Goal: Task Accomplishment & Management: Manage account settings

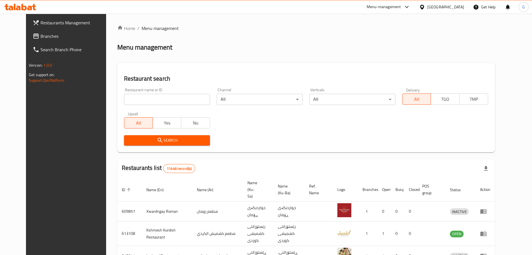
drag, startPoint x: 0, startPoint y: 0, endPoint x: 168, endPoint y: 99, distance: 194.8
click at [168, 99] on input "search" at bounding box center [167, 99] width 86 height 11
click button "Search" at bounding box center [167, 140] width 86 height 10
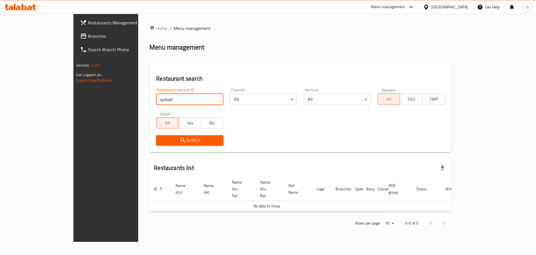
type input "qubadi"
click button "Search" at bounding box center [189, 140] width 67 height 10
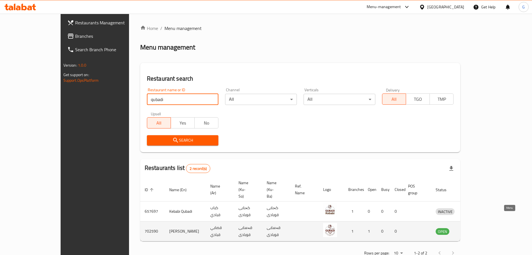
click at [472, 229] on icon "enhanced table" at bounding box center [469, 231] width 6 height 5
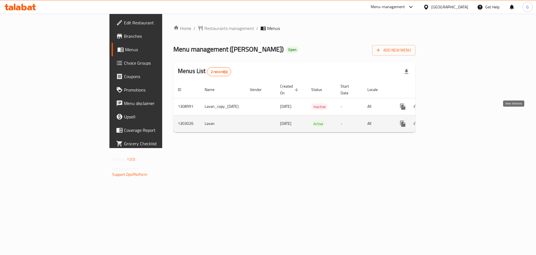
click at [446, 121] on icon "enhanced table" at bounding box center [443, 123] width 5 height 5
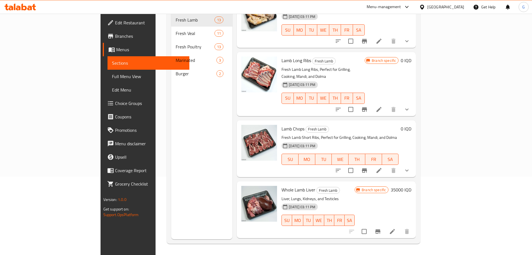
scroll to position [525, 0]
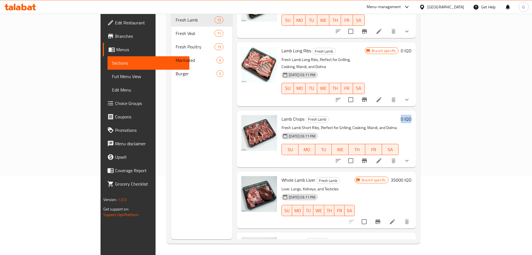
drag, startPoint x: 498, startPoint y: 97, endPoint x: 508, endPoint y: 96, distance: 9.5
click at [414, 113] on div "Lamb Chops Fresh Lamb Fresh Lamb Short Ribs, Perfect for Grilling, Cooking, Man…" at bounding box center [346, 139] width 134 height 52
click at [387, 155] on li at bounding box center [379, 160] width 16 height 10
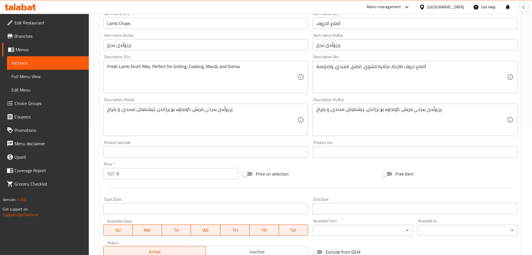
scroll to position [12, 0]
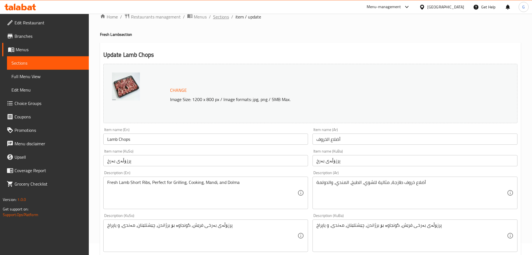
click at [218, 15] on span "Sections" at bounding box center [221, 16] width 16 height 7
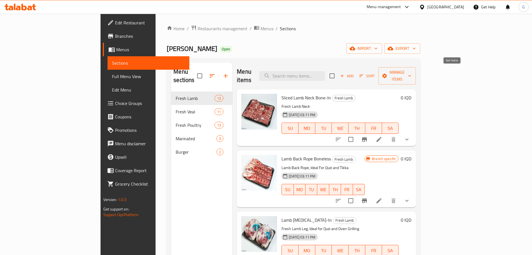
click at [375, 73] on span "Sort" at bounding box center [367, 76] width 15 height 6
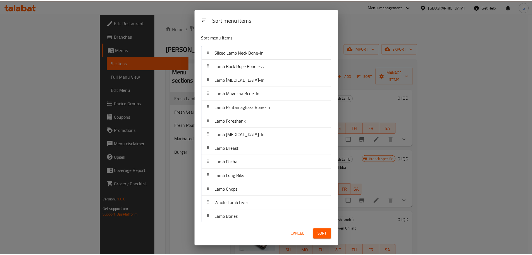
scroll to position [4, 0]
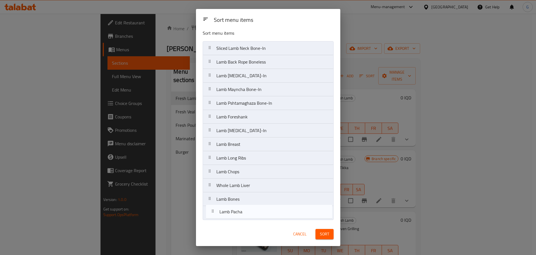
drag, startPoint x: 210, startPoint y: 158, endPoint x: 213, endPoint y: 213, distance: 55.1
click at [213, 213] on nav "Sliced Lamb Neck Bone-In Lamb Back Rope Boneless Lamb Thigh Bone-In Lamb Maynch…" at bounding box center [268, 130] width 131 height 179
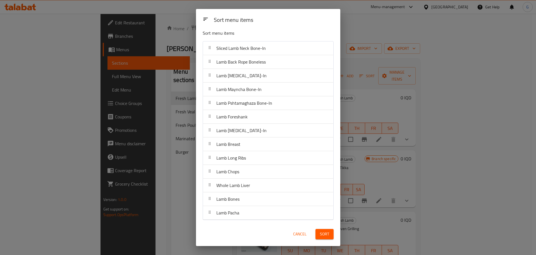
click at [325, 235] on span "Sort" at bounding box center [324, 233] width 9 height 7
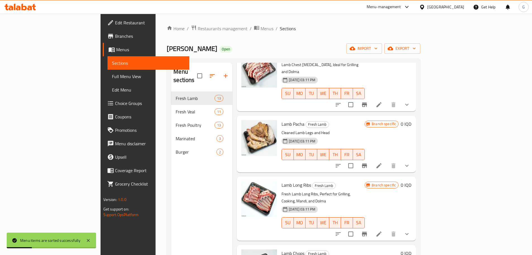
scroll to position [553, 0]
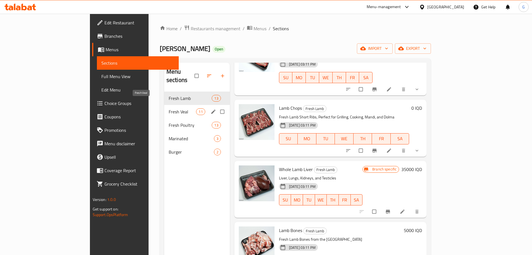
click at [169, 108] on span "Fresh Veal" at bounding box center [183, 111] width 28 height 7
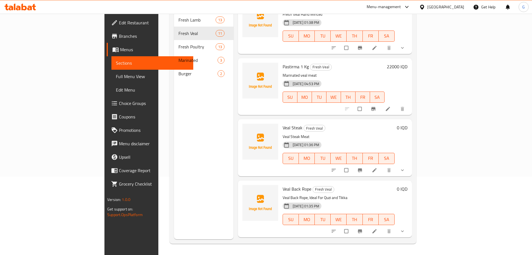
scroll to position [291, 0]
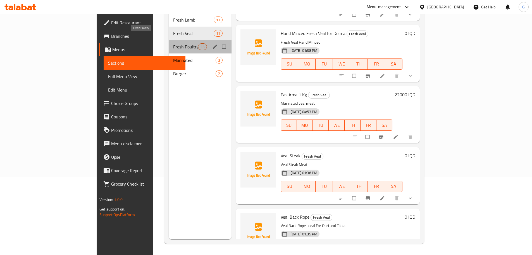
click at [173, 43] on span "Fresh Poultry" at bounding box center [185, 46] width 25 height 7
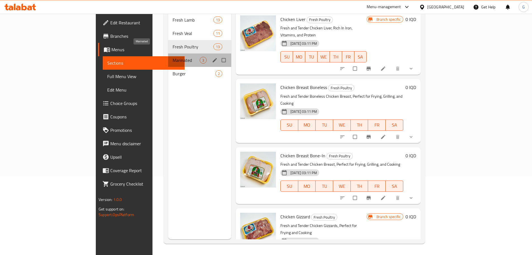
click at [173, 57] on span "Marinated" at bounding box center [186, 60] width 27 height 7
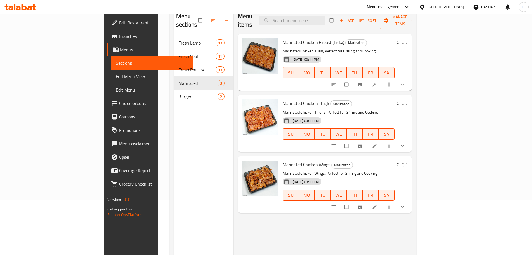
scroll to position [56, 0]
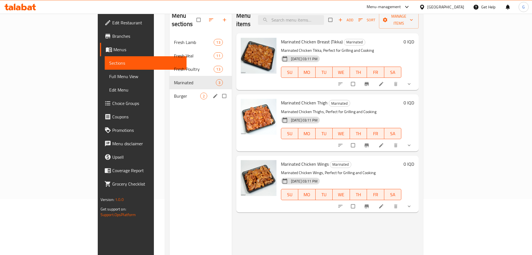
click at [174, 92] on span "Burger" at bounding box center [187, 95] width 26 height 7
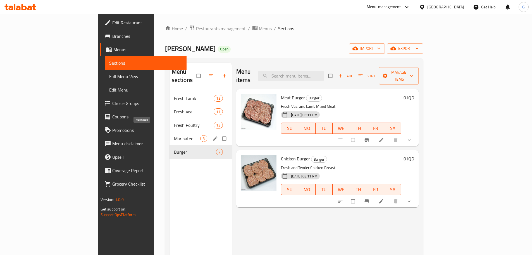
click at [174, 135] on span "Marinated" at bounding box center [187, 138] width 26 height 7
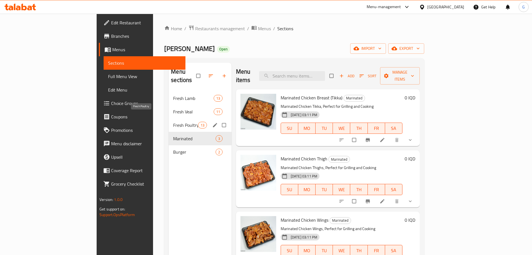
click at [173, 122] on span "Fresh Poultry" at bounding box center [185, 125] width 25 height 7
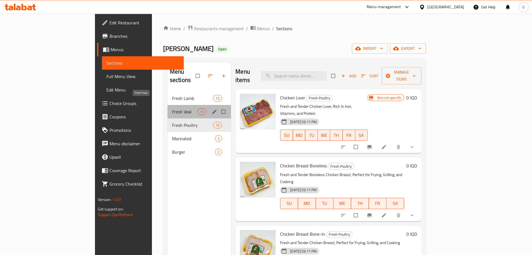
click at [172, 108] on span "Fresh Veal" at bounding box center [184, 111] width 25 height 7
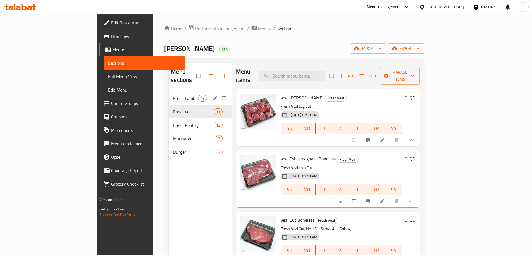
click at [173, 95] on span "Fresh Lamb" at bounding box center [185, 98] width 25 height 7
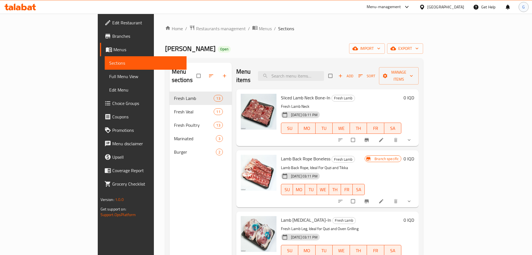
click at [525, 6] on span "G" at bounding box center [523, 7] width 3 height 6
click at [501, 28] on div "English" at bounding box center [487, 24] width 75 height 11
click at [456, 52] on span "العربية" at bounding box center [460, 51] width 12 height 7
click at [469, 23] on input "العربية" at bounding box center [483, 25] width 58 height 7
click at [468, 39] on div "English" at bounding box center [487, 38] width 66 height 7
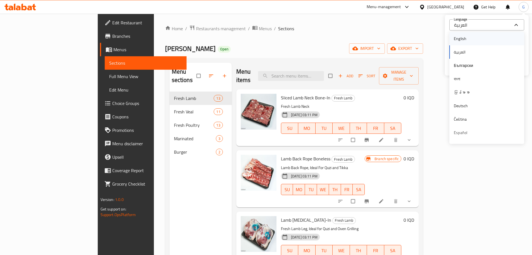
type input "English"
click at [367, 37] on div "Home / Restaurants management / Menus / Sections Qasabi Qubadi Open import expo…" at bounding box center [294, 173] width 258 height 297
click at [414, 71] on span "Manage items" at bounding box center [399, 76] width 31 height 14
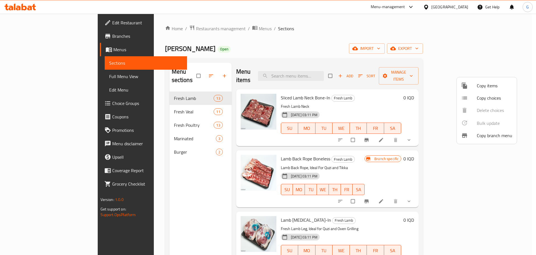
click at [369, 38] on div at bounding box center [268, 127] width 536 height 255
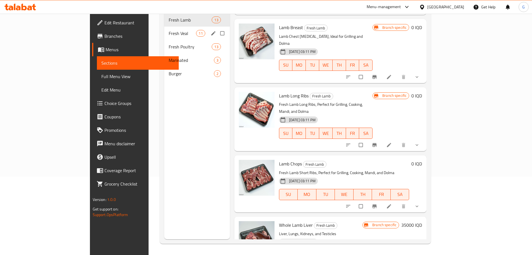
scroll to position [50, 0]
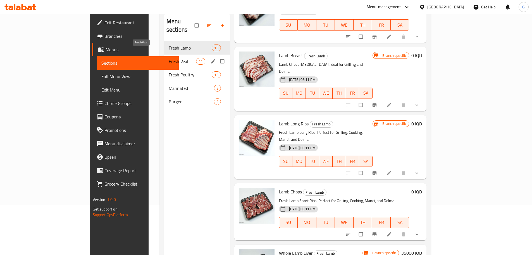
click at [169, 58] on span "Fresh Veal" at bounding box center [183, 61] width 28 height 7
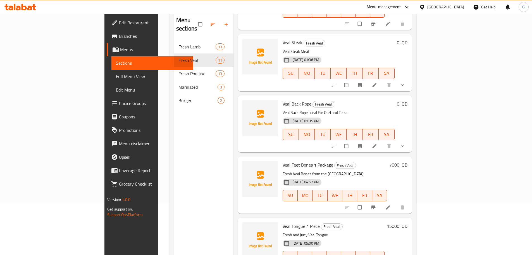
scroll to position [78, 0]
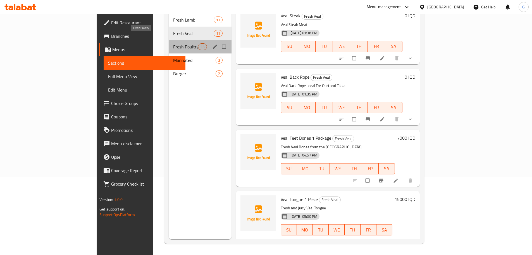
click at [173, 43] on span "Fresh Poultry" at bounding box center [185, 46] width 25 height 7
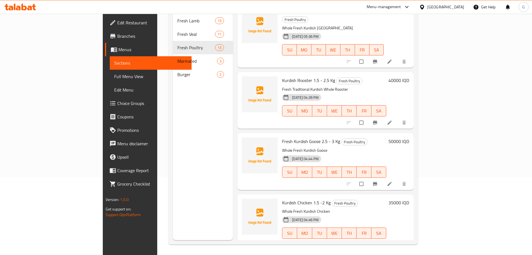
scroll to position [78, 0]
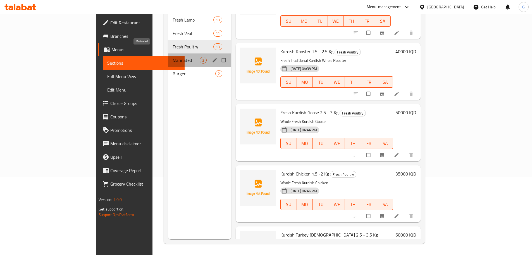
click at [173, 57] on span "Marinated" at bounding box center [186, 60] width 27 height 7
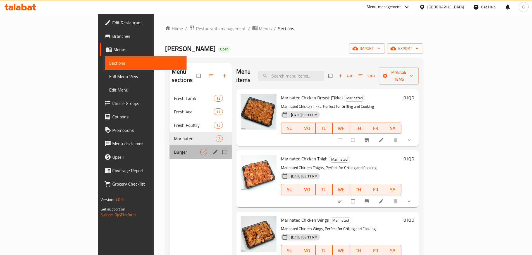
click at [170, 147] on div "Burger 2" at bounding box center [201, 151] width 62 height 13
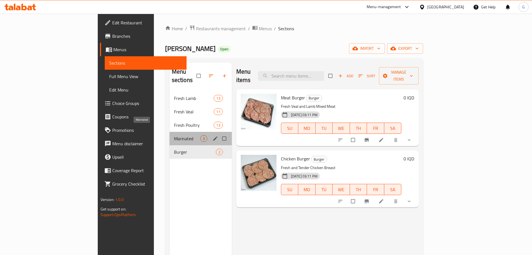
click at [174, 135] on span "Marinated" at bounding box center [187, 138] width 26 height 7
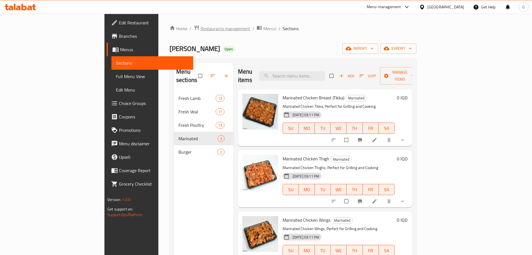
click at [201, 29] on span "Restaurants management" at bounding box center [226, 28] width 50 height 7
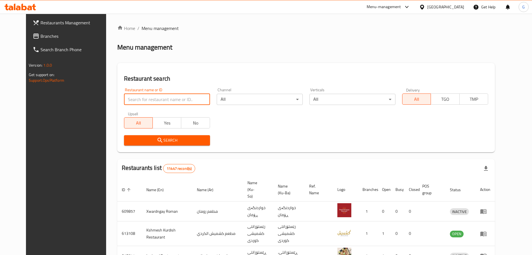
click at [170, 100] on input "search" at bounding box center [167, 99] width 86 height 11
type input "freshi"
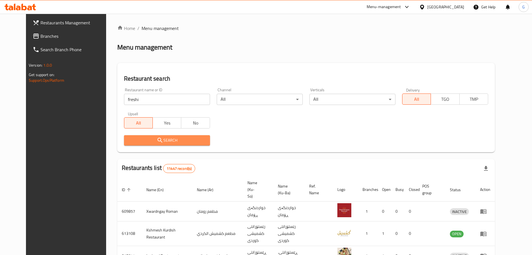
click at [152, 139] on span "Search" at bounding box center [167, 140] width 77 height 7
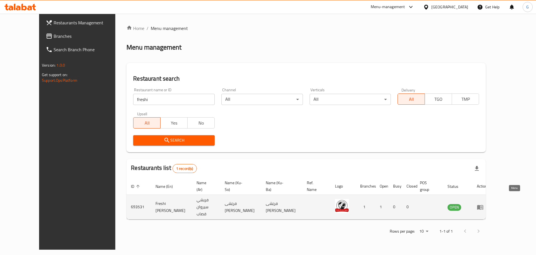
click at [483, 206] on icon "enhanced table" at bounding box center [482, 207] width 2 height 2
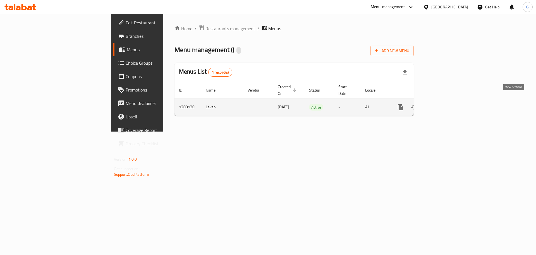
click at [448, 104] on link "enhanced table" at bounding box center [440, 106] width 13 height 13
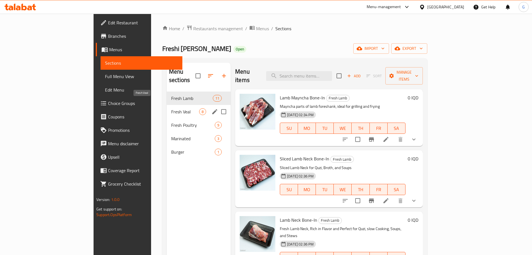
click at [171, 108] on span "Fresh Veal" at bounding box center [185, 111] width 28 height 7
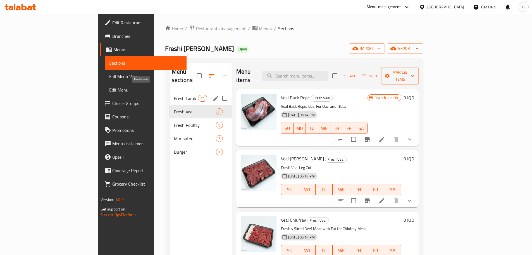
click at [174, 95] on span "Fresh Lamb" at bounding box center [186, 98] width 24 height 7
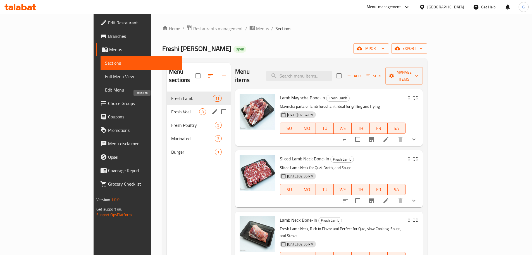
click at [171, 108] on span "Fresh Veal" at bounding box center [185, 111] width 28 height 7
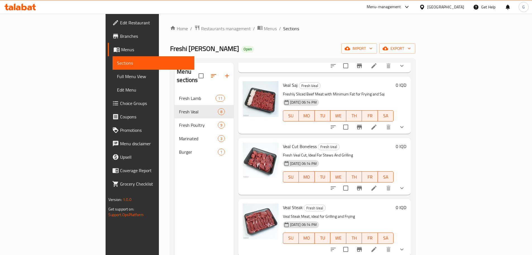
scroll to position [248, 0]
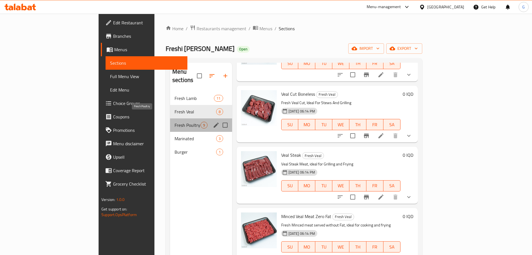
click at [175, 122] on span "Fresh Poultry" at bounding box center [188, 125] width 26 height 7
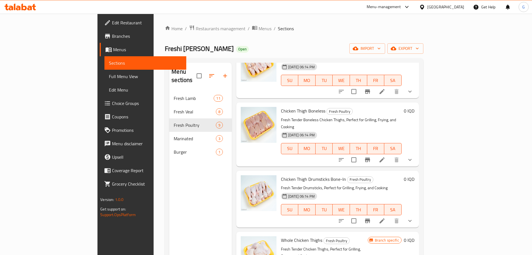
scroll to position [309, 0]
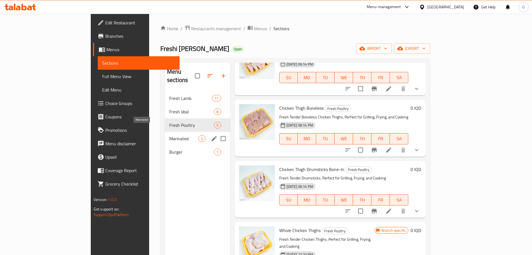
click at [169, 135] on span "Marinated" at bounding box center [183, 138] width 29 height 7
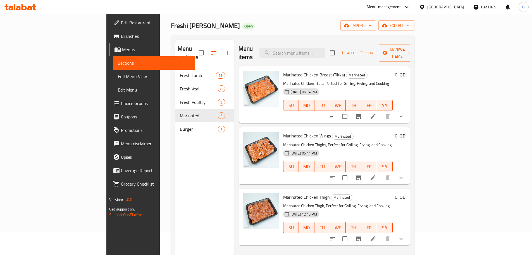
scroll to position [22, 0]
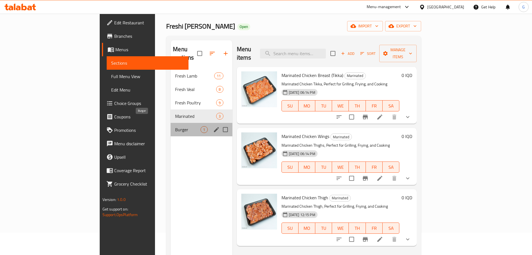
click at [175, 126] on span "Burger" at bounding box center [187, 129] width 25 height 7
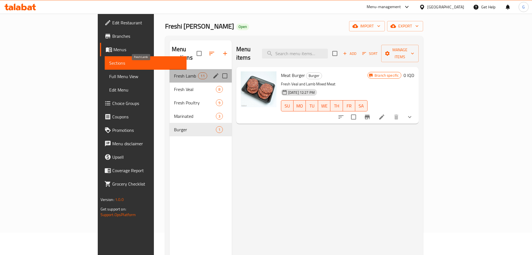
click at [174, 72] on span "Fresh Lamb" at bounding box center [186, 75] width 24 height 7
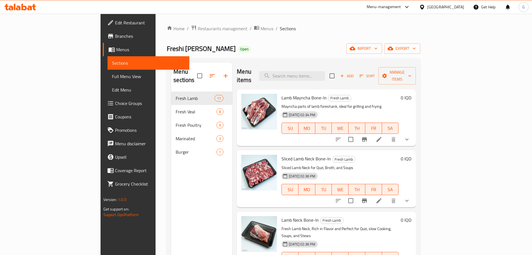
drag, startPoint x: 158, startPoint y: 29, endPoint x: 161, endPoint y: 41, distance: 11.9
click at [198, 29] on span "Restaurants management" at bounding box center [223, 28] width 50 height 7
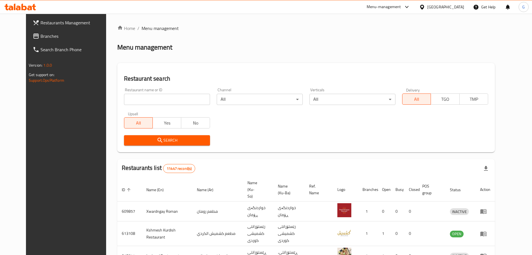
click at [371, 101] on body "​ Menu-management [GEOGRAPHIC_DATA] Get Help G Restaurants Management Branches …" at bounding box center [266, 134] width 532 height 241
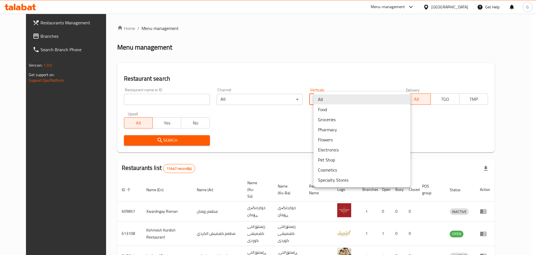
click at [278, 62] on div at bounding box center [268, 127] width 536 height 255
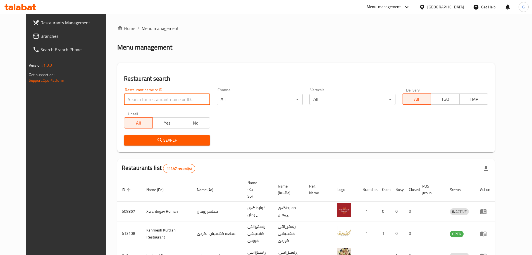
click at [142, 97] on input "search" at bounding box center [167, 99] width 86 height 11
click button "Search" at bounding box center [167, 140] width 86 height 10
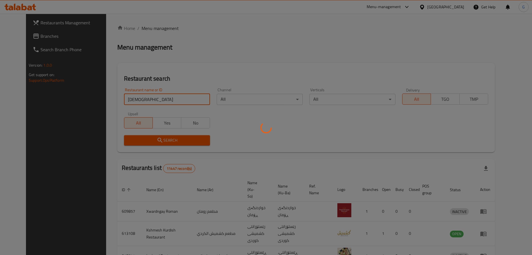
click button "Search" at bounding box center [167, 140] width 86 height 10
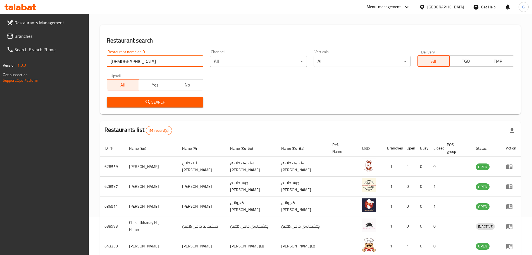
scroll to position [1, 0]
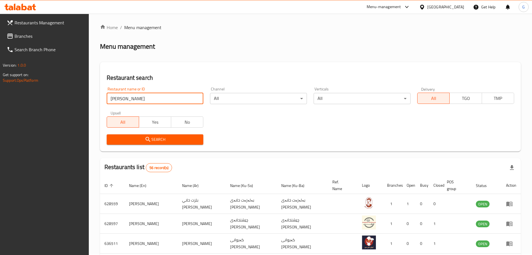
type input "[PERSON_NAME]"
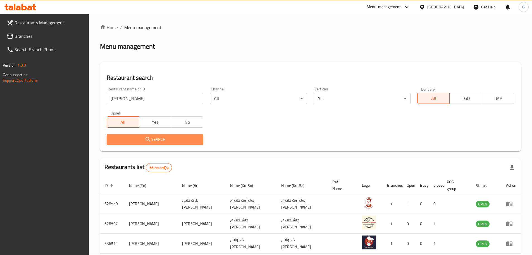
click at [146, 138] on icon "submit" at bounding box center [148, 139] width 5 height 5
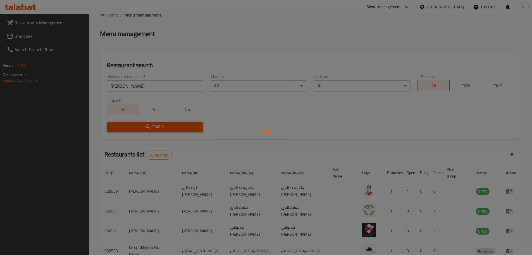
scroll to position [0, 0]
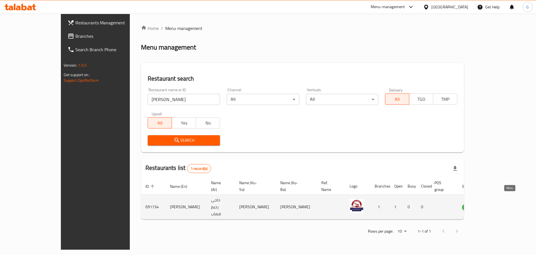
click at [498, 203] on icon "enhanced table" at bounding box center [495, 206] width 7 height 7
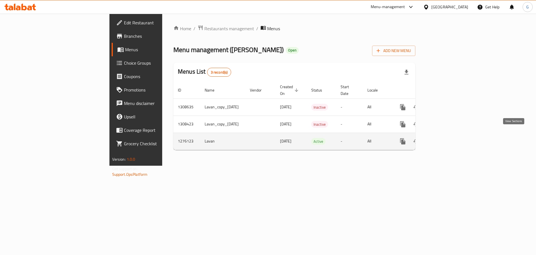
click at [446, 139] on icon "enhanced table" at bounding box center [443, 141] width 5 height 5
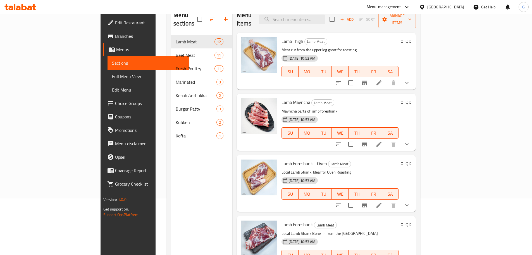
scroll to position [22, 0]
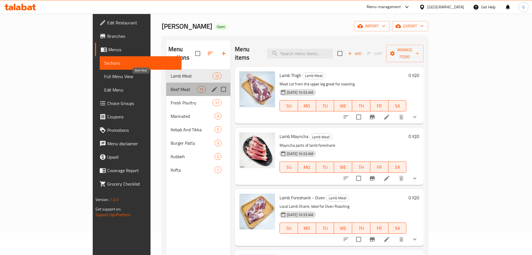
click at [171, 86] on span "Beef Meat" at bounding box center [184, 89] width 26 height 7
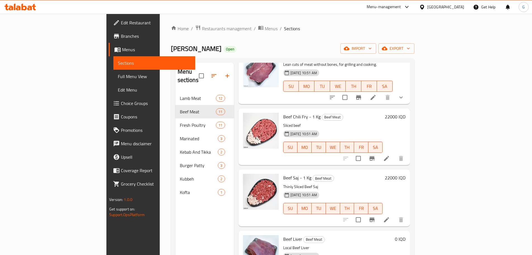
scroll to position [339, 0]
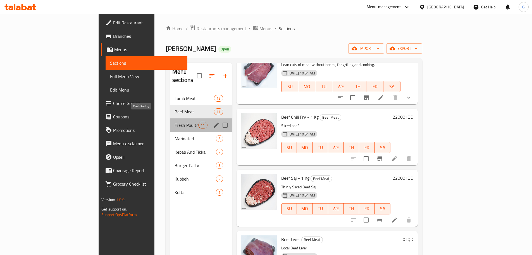
click at [175, 122] on span "Fresh Poultry" at bounding box center [187, 125] width 24 height 7
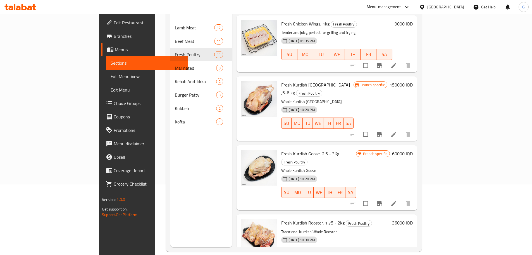
scroll to position [78, 0]
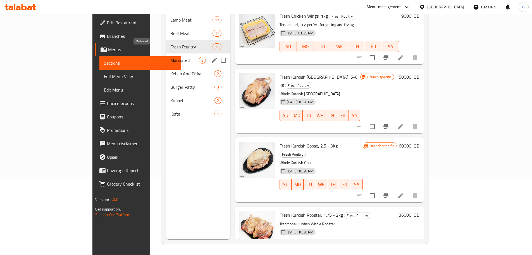
click at [170, 57] on span "Marinated" at bounding box center [184, 60] width 28 height 7
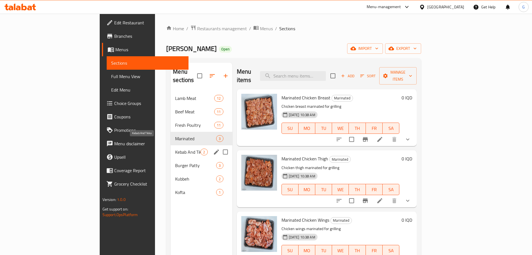
click at [175, 148] on span "Kebab And Tikka" at bounding box center [187, 151] width 25 height 7
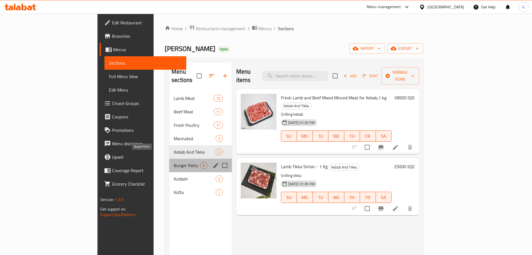
click at [174, 162] on span "Burger Patty" at bounding box center [187, 165] width 26 height 7
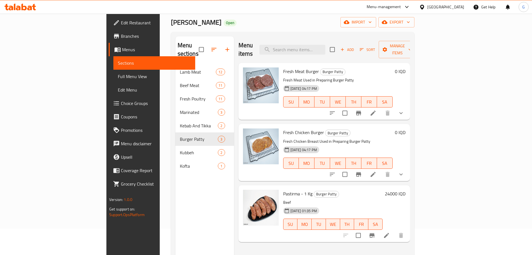
scroll to position [22, 0]
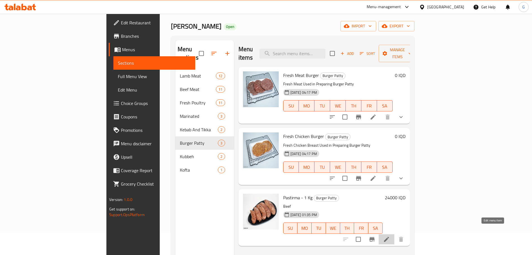
click at [389, 236] on icon at bounding box center [386, 238] width 5 height 5
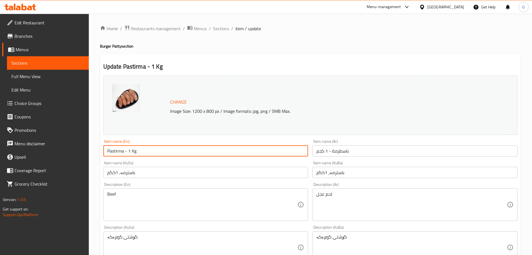
click at [116, 154] on input "Pastirma - 1 Kg" at bounding box center [205, 150] width 205 height 11
click at [342, 151] on input "باسطرمة - 1 كجم" at bounding box center [415, 150] width 205 height 11
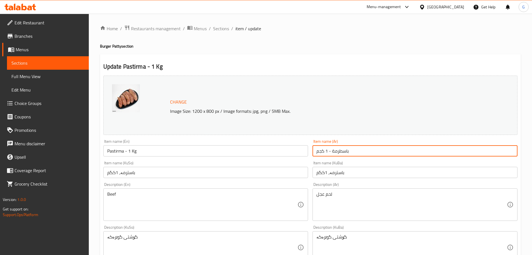
click at [342, 151] on input "باسطرمة - 1 كجم" at bounding box center [415, 150] width 205 height 11
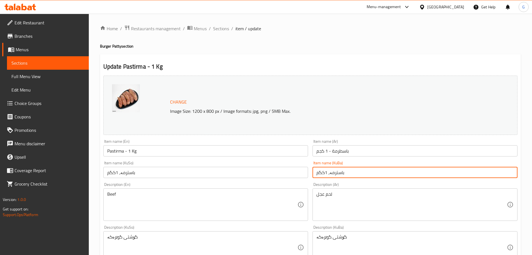
click at [335, 173] on input "باسترمە، 1کگم" at bounding box center [415, 172] width 205 height 11
click at [214, 29] on span "Sections" at bounding box center [221, 28] width 16 height 7
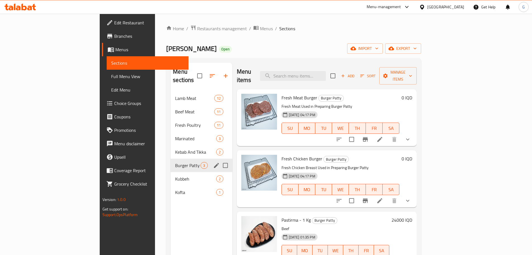
click at [220, 159] on input "Menu sections" at bounding box center [226, 165] width 12 height 12
checkbox input "true"
click at [214, 163] on icon "edit" at bounding box center [216, 165] width 5 height 5
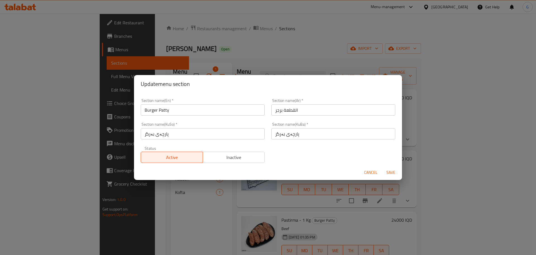
click at [189, 110] on input "Burger Patty" at bounding box center [203, 109] width 124 height 11
click at [163, 111] on input "Burger Patty" at bounding box center [203, 109] width 124 height 11
paste input "Pastirma"
click at [160, 111] on input "Burger and Pastirma" at bounding box center [203, 109] width 124 height 11
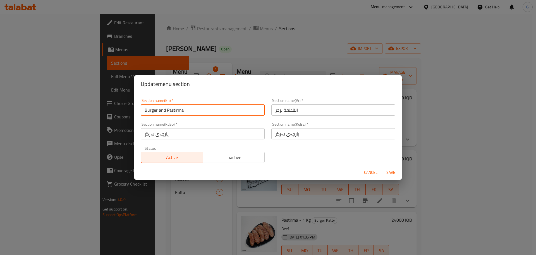
click at [160, 111] on input "Burger and Pastirma" at bounding box center [203, 109] width 124 height 11
type input "Burger & Pastirma"
click at [289, 110] on input "القطعة برجر" at bounding box center [334, 109] width 124 height 11
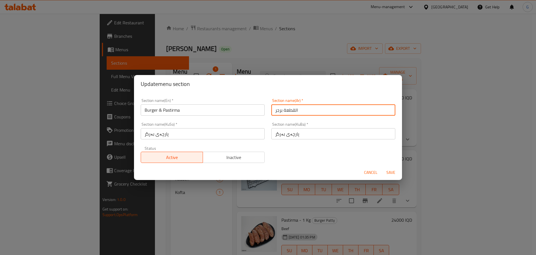
click at [289, 110] on input "القطعة برجر" at bounding box center [334, 109] width 124 height 11
click at [283, 110] on input "برجر" at bounding box center [334, 109] width 124 height 11
click at [287, 106] on input "برجر" at bounding box center [334, 109] width 124 height 11
click at [275, 112] on input "برجر" at bounding box center [334, 109] width 124 height 11
paste input "باسطرمة"
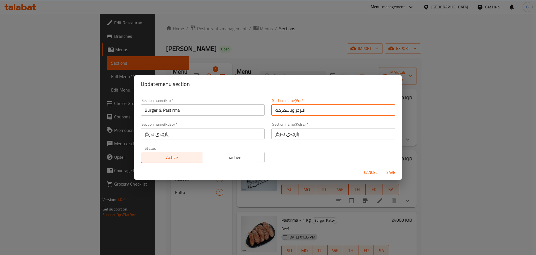
click at [293, 111] on input "البرجر وباسطرمة" at bounding box center [334, 109] width 124 height 11
click at [291, 110] on input "البرجر واباسطرمة" at bounding box center [334, 109] width 124 height 11
click at [294, 110] on input "البرجر والبسطرمة" at bounding box center [334, 109] width 124 height 11
click at [289, 134] on input "پارچەی بەرگر" at bounding box center [334, 133] width 124 height 11
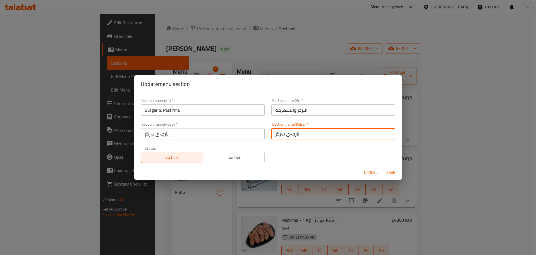
click at [289, 134] on input "پارچەی بەرگر" at bounding box center [334, 133] width 124 height 11
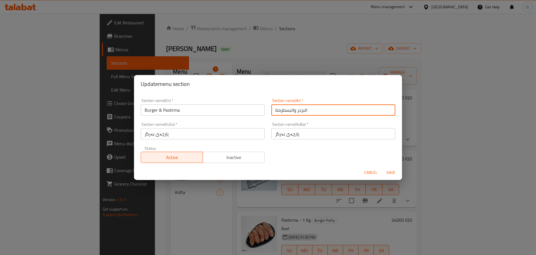
click at [294, 110] on input "البرجر والبسطرمة" at bounding box center [334, 109] width 124 height 11
click at [272, 110] on input "البرجر و البسطرمة" at bounding box center [334, 109] width 124 height 11
click at [339, 109] on input "البرجر و البسطرمة" at bounding box center [334, 109] width 124 height 11
click at [290, 108] on input "البرجر و البسطرمة" at bounding box center [334, 109] width 124 height 11
drag, startPoint x: 295, startPoint y: 110, endPoint x: 297, endPoint y: 116, distance: 6.6
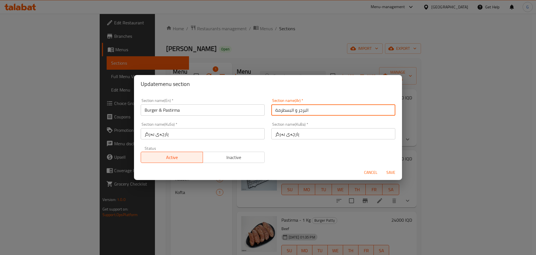
click at [297, 116] on div "Section name(Ar)   * البرجر و البسطرمة Section name(Ar) *" at bounding box center [333, 107] width 131 height 24
drag, startPoint x: 294, startPoint y: 110, endPoint x: 292, endPoint y: 113, distance: 4.8
click at [294, 110] on input "البرجر و البسطرمة" at bounding box center [334, 109] width 124 height 11
type input "البرجر والبسطرمة"
click at [295, 138] on input "پارچەی بەرگر" at bounding box center [334, 133] width 124 height 11
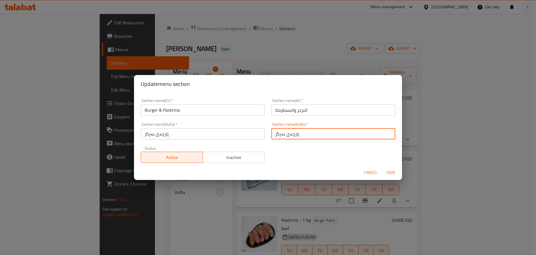
click at [288, 132] on input "پارچەی بەرگر" at bounding box center [334, 133] width 124 height 11
paste input "و باسترمە"
type input "بەرگر و باسترمە"
click at [232, 136] on input "پارچەی بەرگر" at bounding box center [203, 133] width 124 height 11
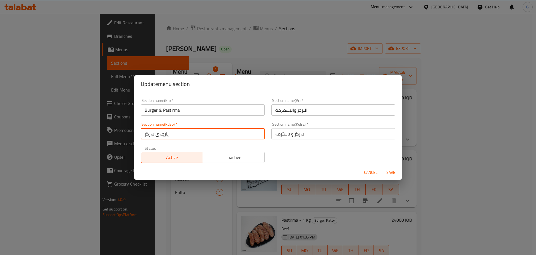
paste input "بەرگر و باسترمە"
type input "بەرگر و باسترمە"
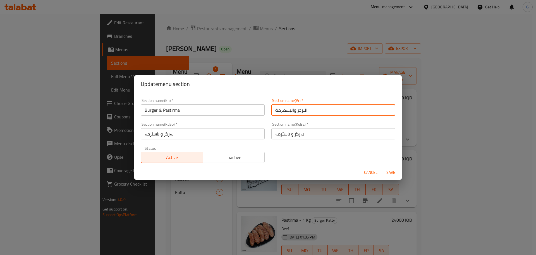
drag, startPoint x: 275, startPoint y: 110, endPoint x: 266, endPoint y: 110, distance: 9.2
click at [268, 110] on div "Section name(Ar)   * البرجر والبسطرمة Section name(Ar) *" at bounding box center [333, 107] width 131 height 24
type input "البرجر والبسطرمة"
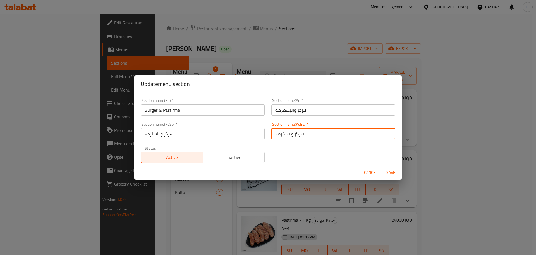
drag, startPoint x: 272, startPoint y: 135, endPoint x: 255, endPoint y: 141, distance: 18.5
click at [255, 141] on div "Section name(En)   * Burger & Pastirma Section name(En) * Section name(Ar)   * …" at bounding box center [267, 130] width 261 height 71
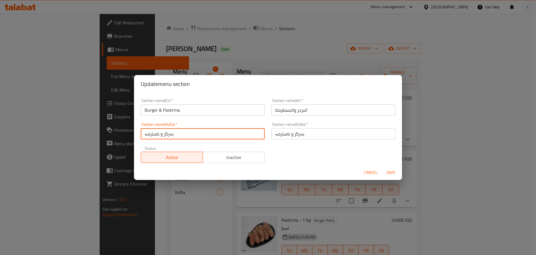
drag, startPoint x: 145, startPoint y: 135, endPoint x: 132, endPoint y: 138, distance: 13.6
click at [132, 138] on div "Update menu section Section name(En)   * Burger & Pastirma Section name(En) * S…" at bounding box center [268, 127] width 536 height 255
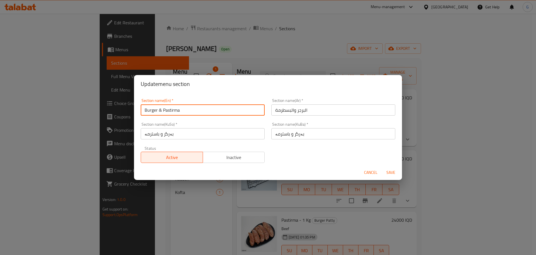
drag, startPoint x: 145, startPoint y: 109, endPoint x: 129, endPoint y: 112, distance: 16.3
click at [129, 112] on div "Update menu section Section name(En)   * Burger & Pastirma Section name(En) * S…" at bounding box center [268, 127] width 536 height 255
click at [391, 172] on span "Save" at bounding box center [390, 172] width 13 height 7
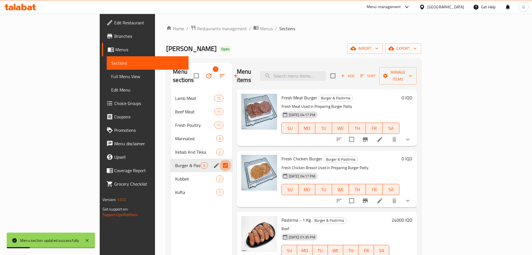
click at [220, 159] on input "Menu sections" at bounding box center [226, 165] width 12 height 12
checkbox input "false"
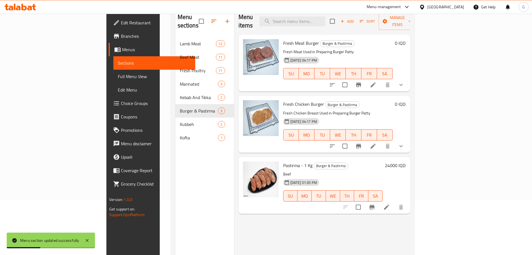
scroll to position [56, 0]
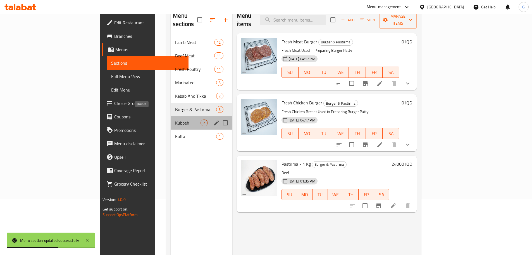
click at [175, 119] on span "Kubbeh" at bounding box center [187, 122] width 25 height 7
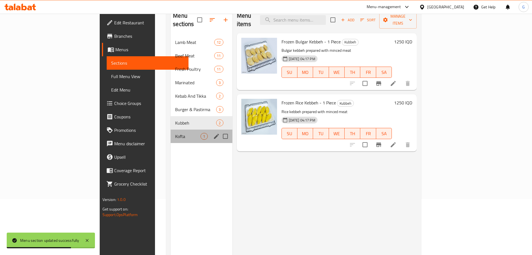
click at [171, 131] on div "Kofta 1" at bounding box center [201, 135] width 61 height 13
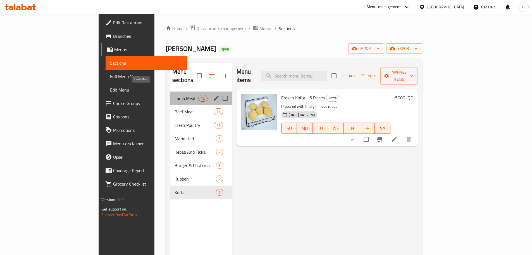
click at [175, 95] on span "Lamb Meat" at bounding box center [187, 98] width 24 height 7
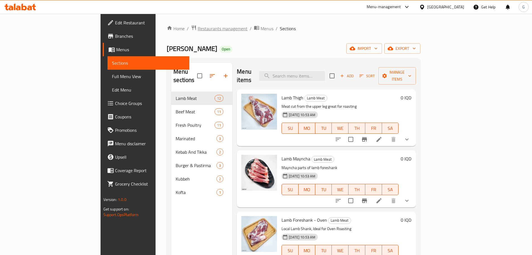
click at [198, 28] on span "Restaurants management" at bounding box center [223, 28] width 50 height 7
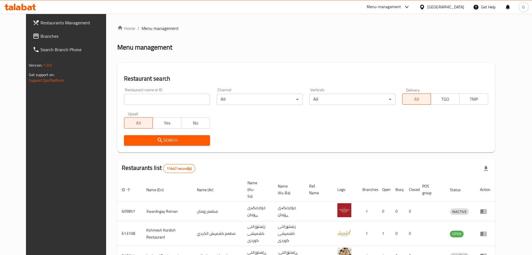
click at [134, 102] on input "search" at bounding box center [167, 99] width 86 height 11
type input "sarwaran"
click at [129, 138] on span "Search" at bounding box center [167, 140] width 77 height 7
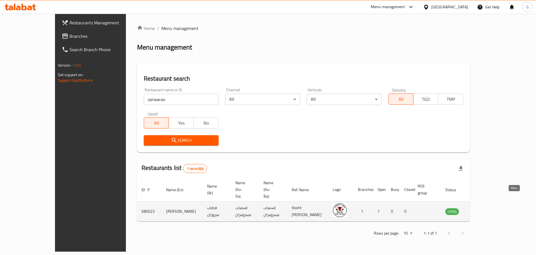
click at [485, 208] on link "enhanced table" at bounding box center [480, 211] width 10 height 7
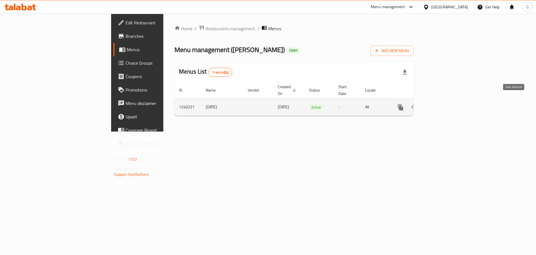
click at [444, 104] on icon "enhanced table" at bounding box center [441, 107] width 7 height 7
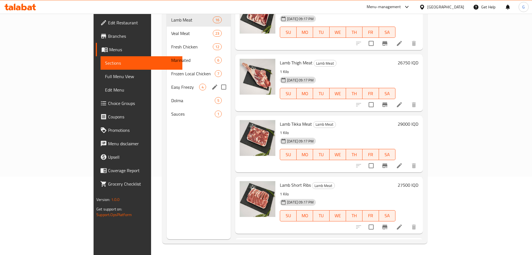
scroll to position [253, 0]
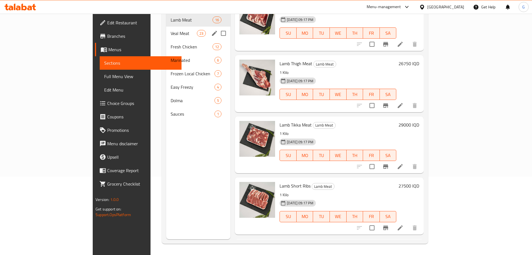
click at [171, 30] on span "Veal Meat" at bounding box center [184, 33] width 26 height 7
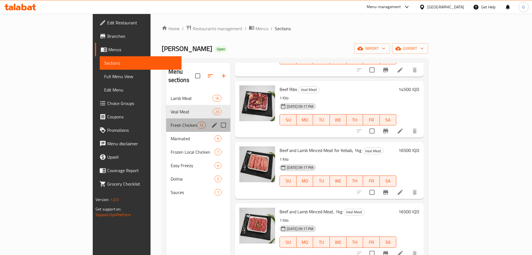
click at [166, 118] on div "Fresh Chicken 12" at bounding box center [198, 124] width 65 height 13
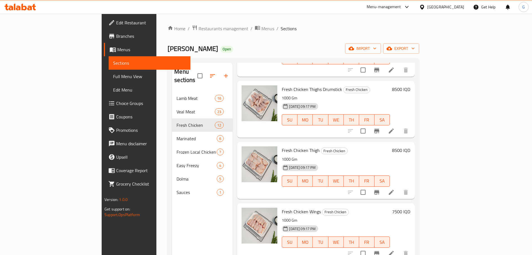
drag, startPoint x: 159, startPoint y: 30, endPoint x: 157, endPoint y: 34, distance: 3.7
click at [199, 30] on span "Restaurants management" at bounding box center [224, 28] width 50 height 7
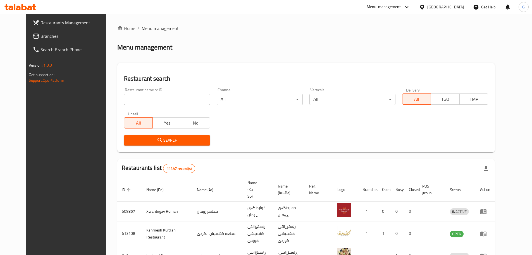
click at [144, 92] on div "Restaurant name or ID Restaurant name or ID" at bounding box center [167, 96] width 86 height 17
click at [144, 97] on input "search" at bounding box center [167, 99] width 86 height 11
type input "s"
click at [287, 44] on div "Menu management" at bounding box center [306, 47] width 378 height 9
